Goal: Task Accomplishment & Management: Manage account settings

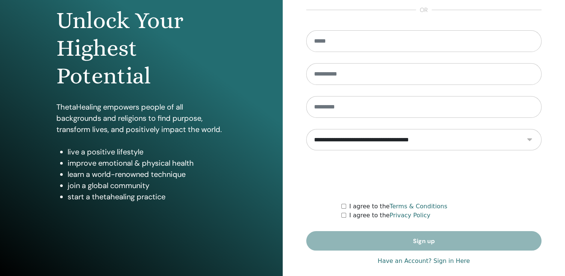
scroll to position [83, 0]
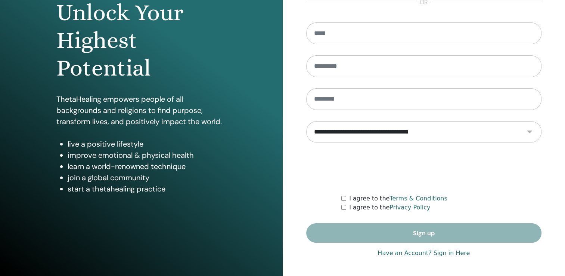
click at [448, 254] on link "Have an Account? Sign in Here" at bounding box center [424, 253] width 92 height 9
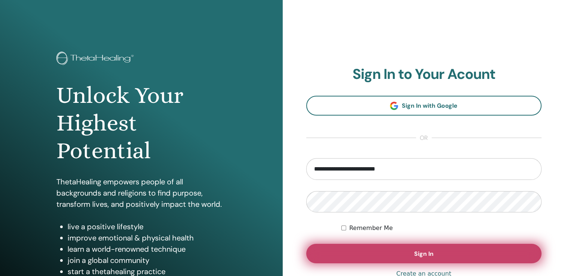
click at [430, 252] on span "Sign In" at bounding box center [423, 254] width 19 height 8
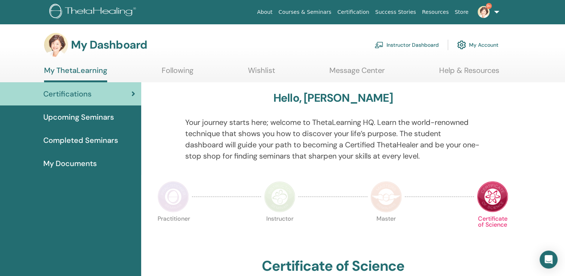
click at [416, 44] on link "Instructor Dashboard" at bounding box center [407, 45] width 64 height 16
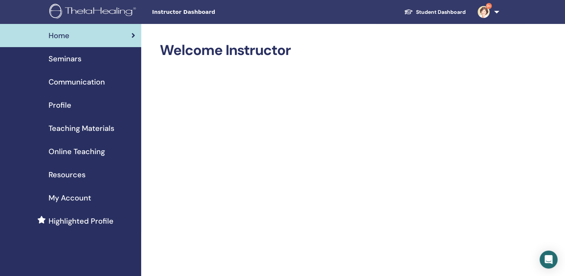
click at [64, 59] on span "Seminars" at bounding box center [65, 58] width 33 height 11
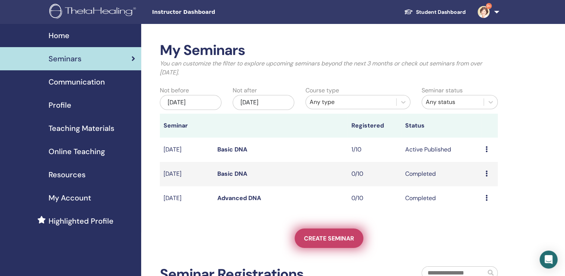
click at [330, 238] on span "Create seminar" at bounding box center [329, 238] width 50 height 8
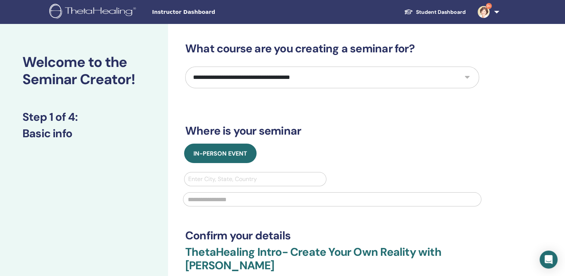
click at [468, 77] on select "**********" at bounding box center [332, 78] width 294 height 22
select select "*"
click at [185, 67] on select "**********" at bounding box center [332, 78] width 294 height 22
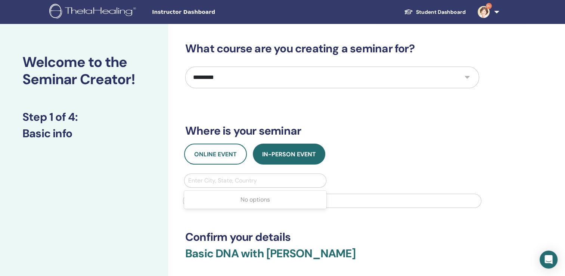
click at [282, 183] on div at bounding box center [255, 180] width 134 height 10
type input "********"
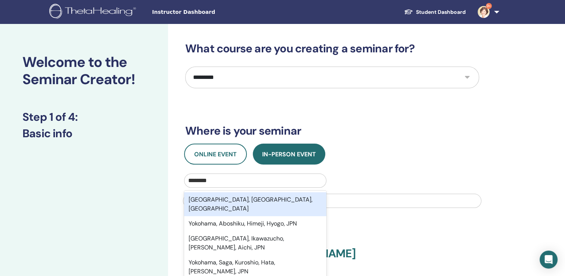
click at [272, 200] on div "Yokohama, Kanagawa, JPN" at bounding box center [255, 204] width 142 height 24
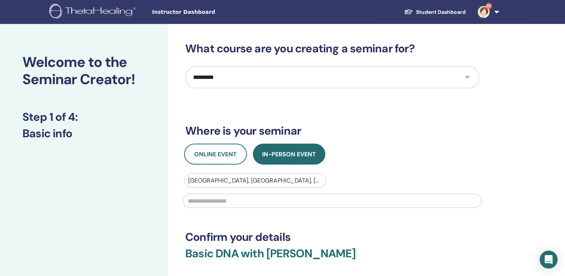
click at [270, 201] on input "text" at bounding box center [332, 201] width 299 height 14
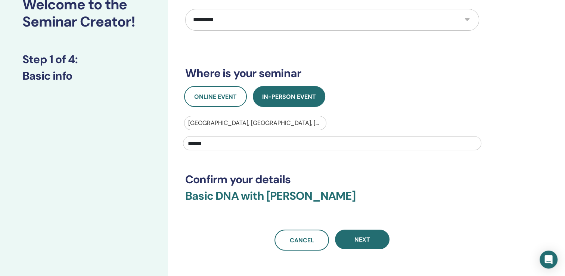
scroll to position [91, 0]
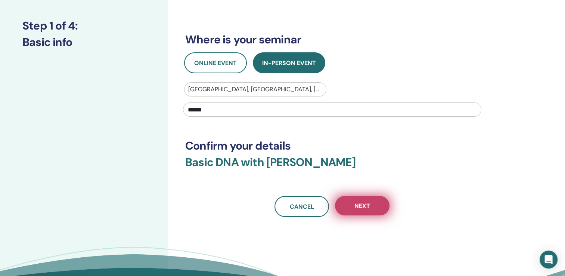
type input "******"
click at [374, 205] on button "Next" at bounding box center [362, 205] width 55 height 19
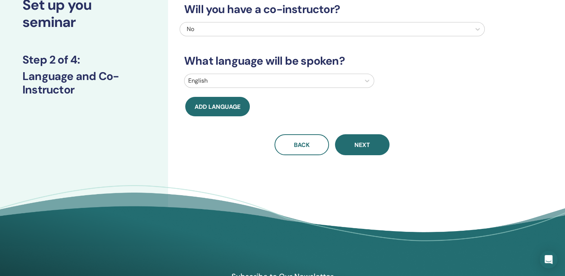
scroll to position [0, 0]
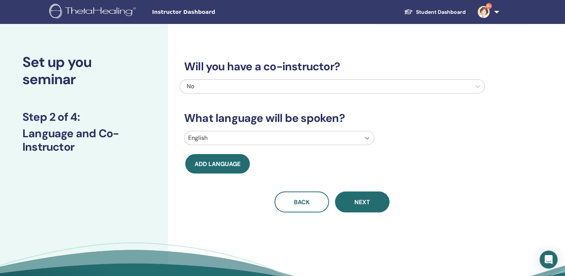
click at [371, 139] on icon at bounding box center [367, 137] width 7 height 7
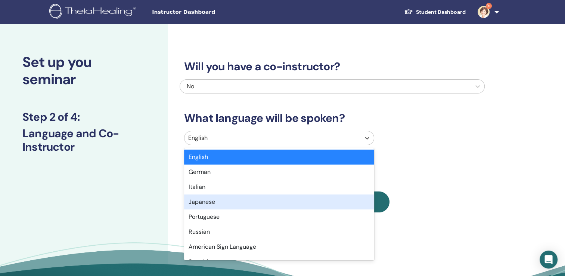
click at [342, 199] on div "Japanese" at bounding box center [279, 201] width 190 height 15
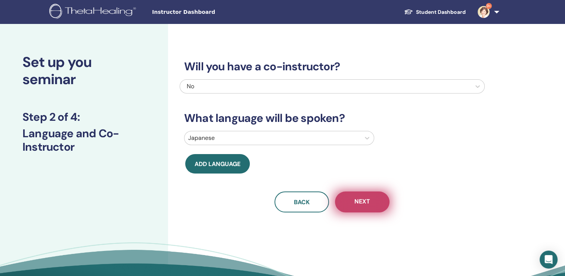
click at [358, 198] on span "Next" at bounding box center [363, 201] width 16 height 9
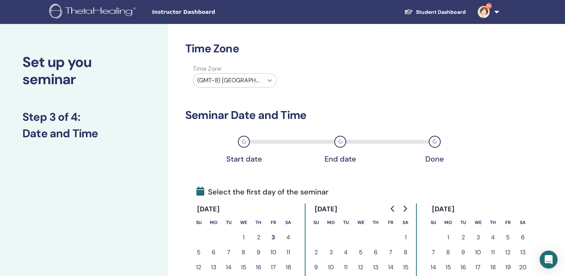
click at [269, 77] on icon at bounding box center [269, 80] width 7 height 7
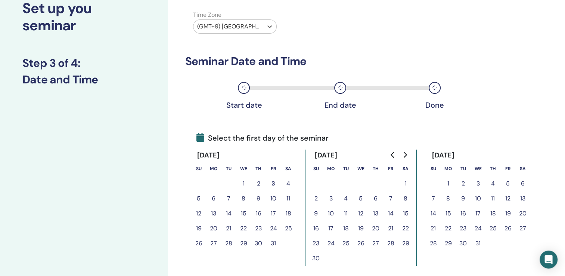
scroll to position [59, 0]
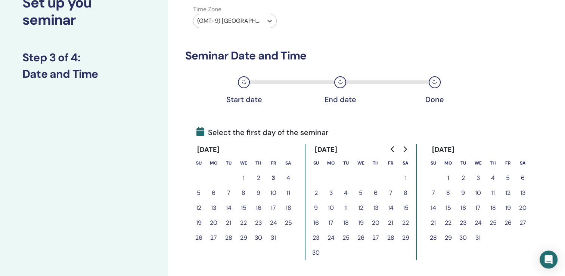
click at [345, 222] on button "18" at bounding box center [346, 222] width 15 height 15
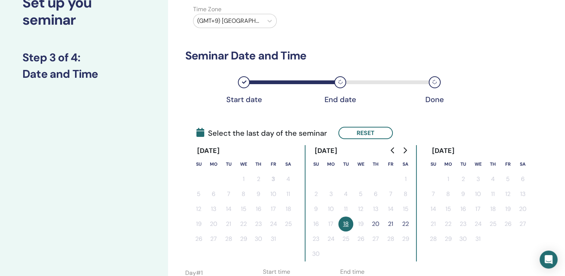
click at [376, 224] on button "20" at bounding box center [375, 223] width 15 height 15
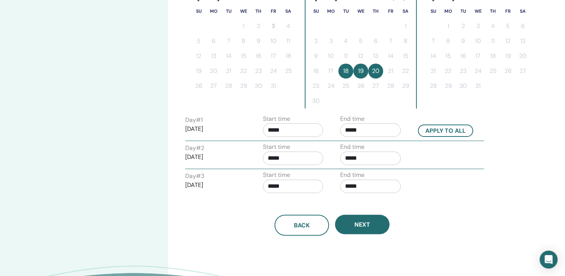
scroll to position [218, 0]
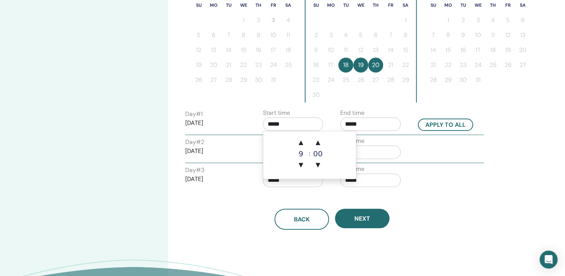
click at [300, 119] on input "*****" at bounding box center [293, 123] width 61 height 13
click at [301, 143] on span "▲" at bounding box center [301, 142] width 15 height 15
type input "*****"
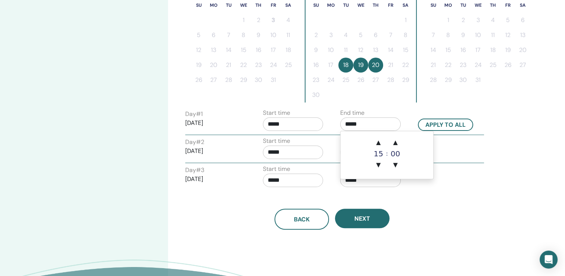
click at [380, 123] on input "*****" at bounding box center [370, 123] width 61 height 13
click at [378, 138] on span "▲" at bounding box center [378, 142] width 15 height 15
drag, startPoint x: 378, startPoint y: 138, endPoint x: 407, endPoint y: 130, distance: 30.3
click at [378, 138] on span "▲" at bounding box center [378, 142] width 15 height 15
type input "*****"
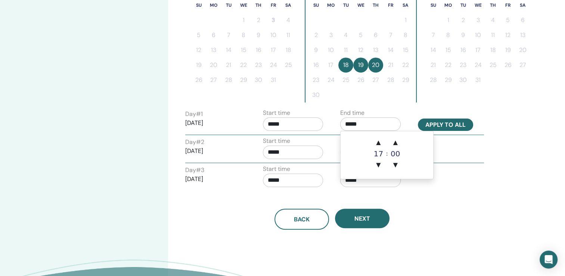
click at [449, 124] on button "Apply to all" at bounding box center [445, 124] width 55 height 12
type input "*****"
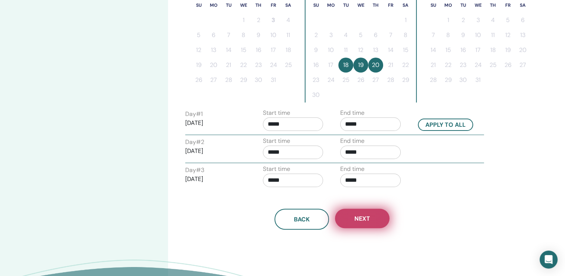
click at [361, 219] on span "Next" at bounding box center [363, 219] width 16 height 8
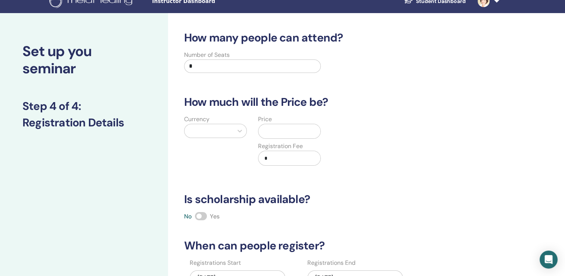
scroll to position [0, 0]
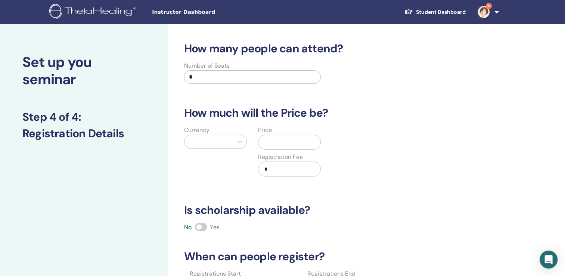
click at [216, 79] on input "*" at bounding box center [252, 76] width 137 height 13
type input "**"
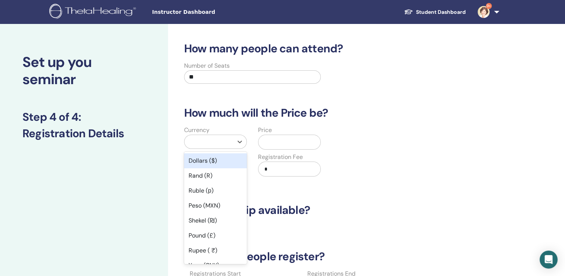
click at [215, 141] on div at bounding box center [208, 141] width 41 height 10
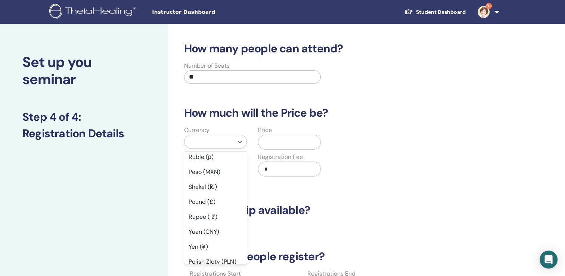
scroll to position [50, 0]
click at [209, 232] on div "Yen (¥)" at bounding box center [215, 230] width 63 height 15
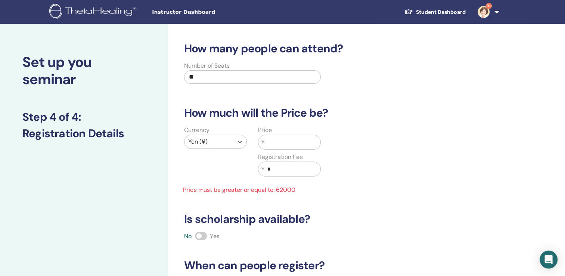
click at [317, 141] on input "text" at bounding box center [293, 142] width 56 height 14
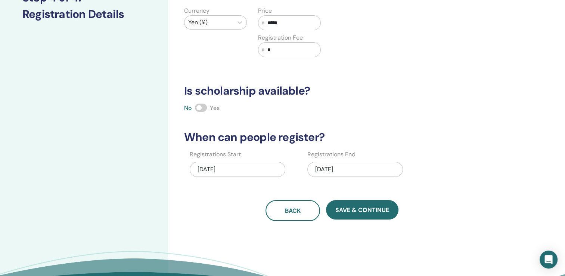
scroll to position [123, 0]
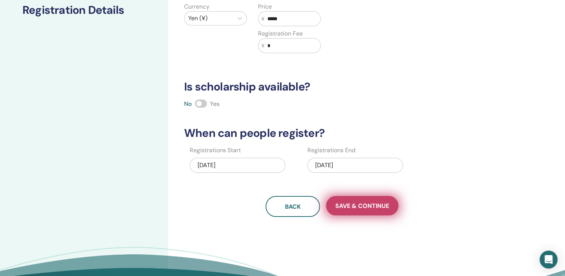
type input "*****"
click at [356, 207] on span "Save & Continue" at bounding box center [363, 206] width 54 height 8
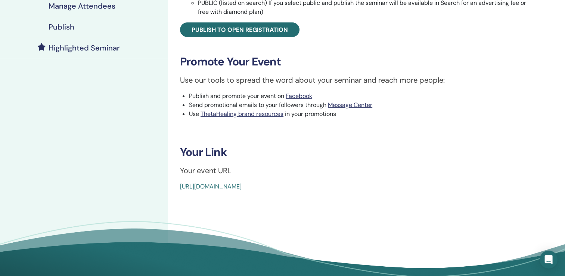
scroll to position [140, 0]
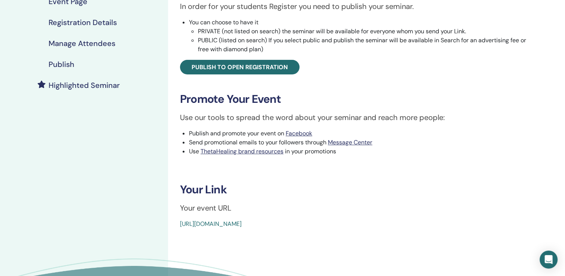
drag, startPoint x: 180, startPoint y: 204, endPoint x: 360, endPoint y: 232, distance: 181.6
click at [360, 232] on div "Basic DNA Event Type In-Person Event Status Not Published Registrations 0/10 Pu…" at bounding box center [356, 108] width 377 height 449
copy div "Your event URL https://www.thetahealing.com/seminar-379106-details.html"
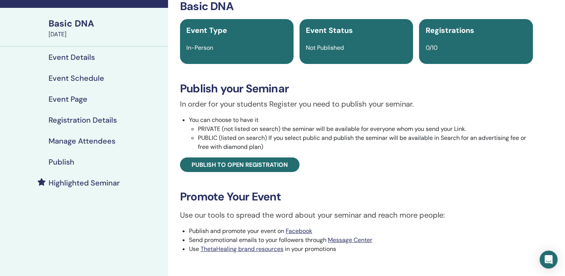
scroll to position [42, 0]
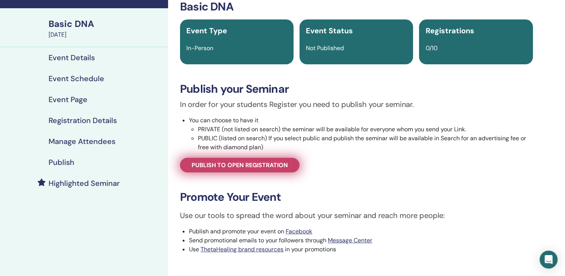
click at [220, 163] on span "Publish to open registration" at bounding box center [240, 165] width 96 height 8
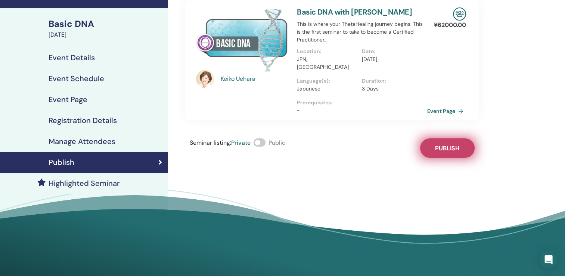
click at [448, 144] on span "Publish" at bounding box center [447, 148] width 24 height 8
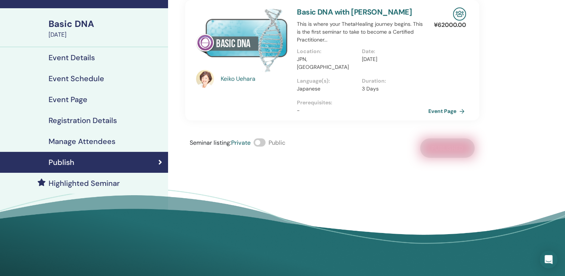
click at [447, 105] on link "Event Page" at bounding box center [448, 110] width 39 height 11
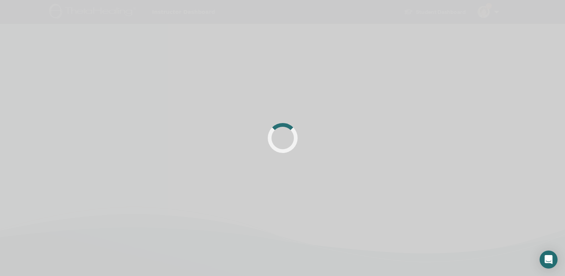
scroll to position [42, 0]
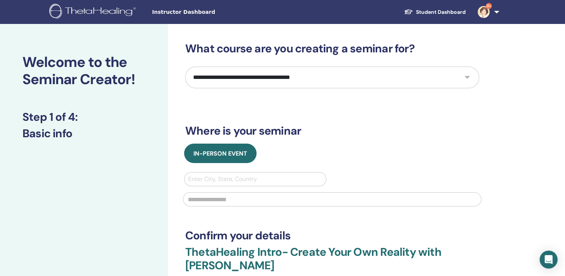
click at [496, 16] on link "9+" at bounding box center [487, 12] width 31 height 24
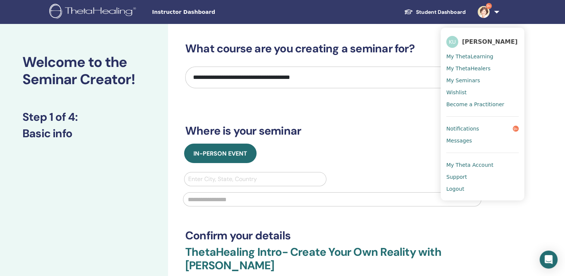
click at [466, 187] on link "Logout" at bounding box center [483, 189] width 73 height 12
